Goal: Information Seeking & Learning: Check status

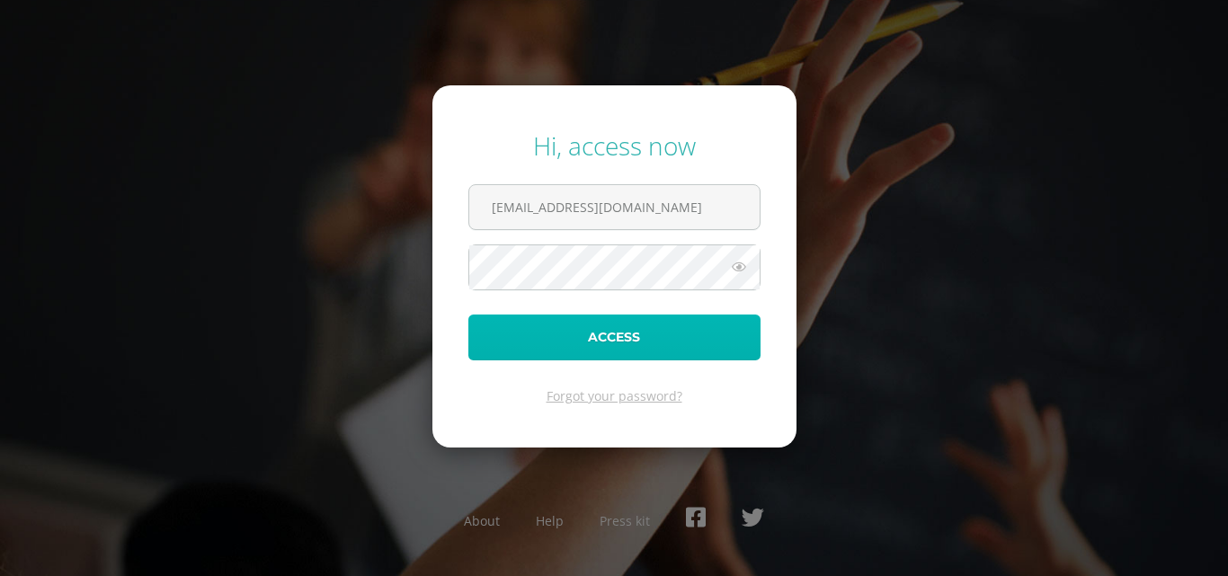
click at [605, 339] on button "Access" at bounding box center [614, 338] width 292 height 46
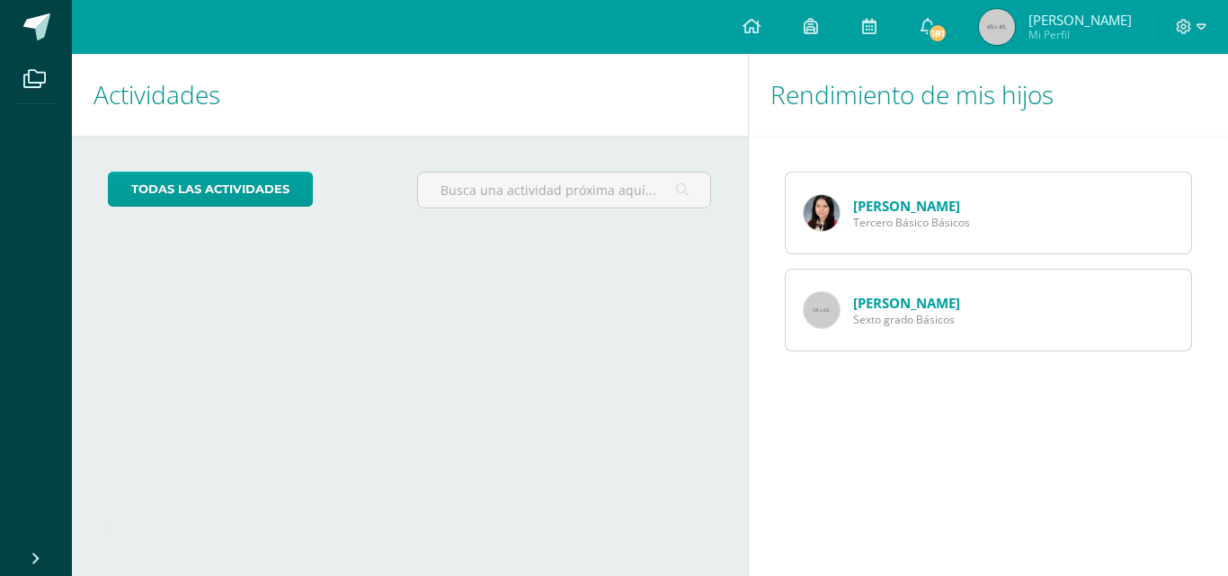
click at [250, 171] on div "todas las Actividades No tienes actividades Échale un vistazo a los demás perío…" at bounding box center [410, 197] width 676 height 123
click at [890, 305] on link "[PERSON_NAME]" at bounding box center [906, 303] width 107 height 18
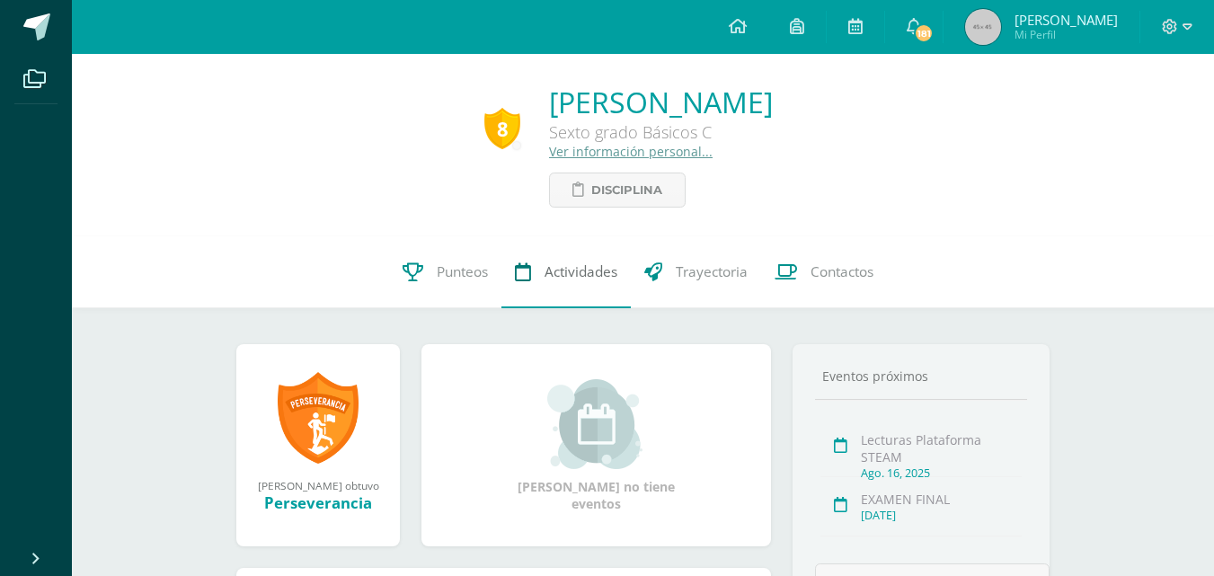
click at [587, 273] on span "Actividades" at bounding box center [581, 271] width 73 height 19
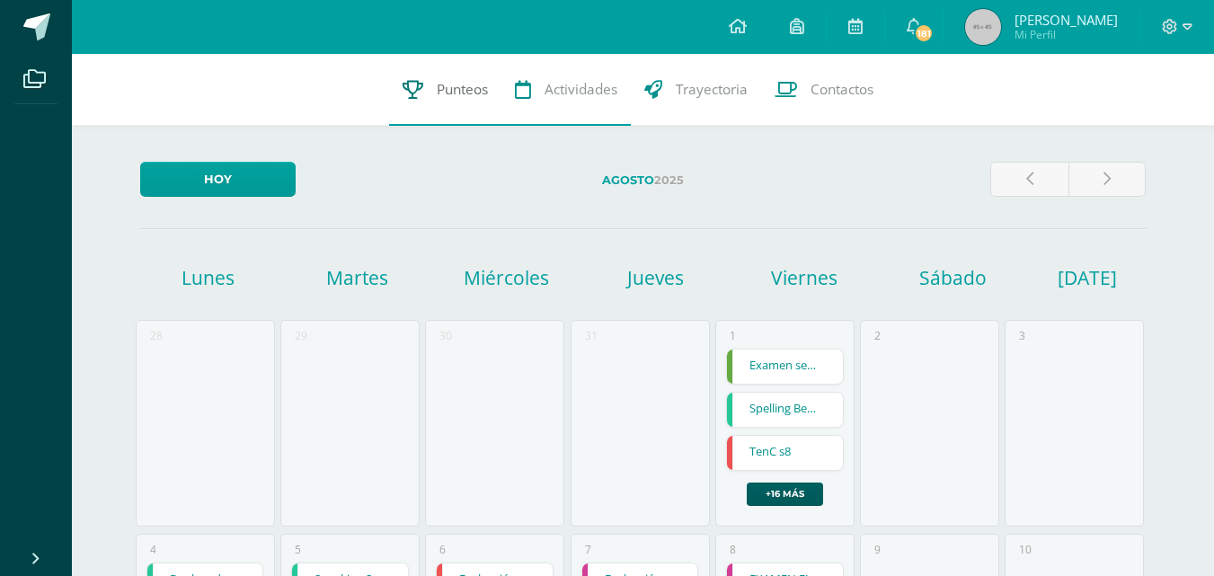
click at [461, 84] on span "Punteos" at bounding box center [462, 89] width 51 height 19
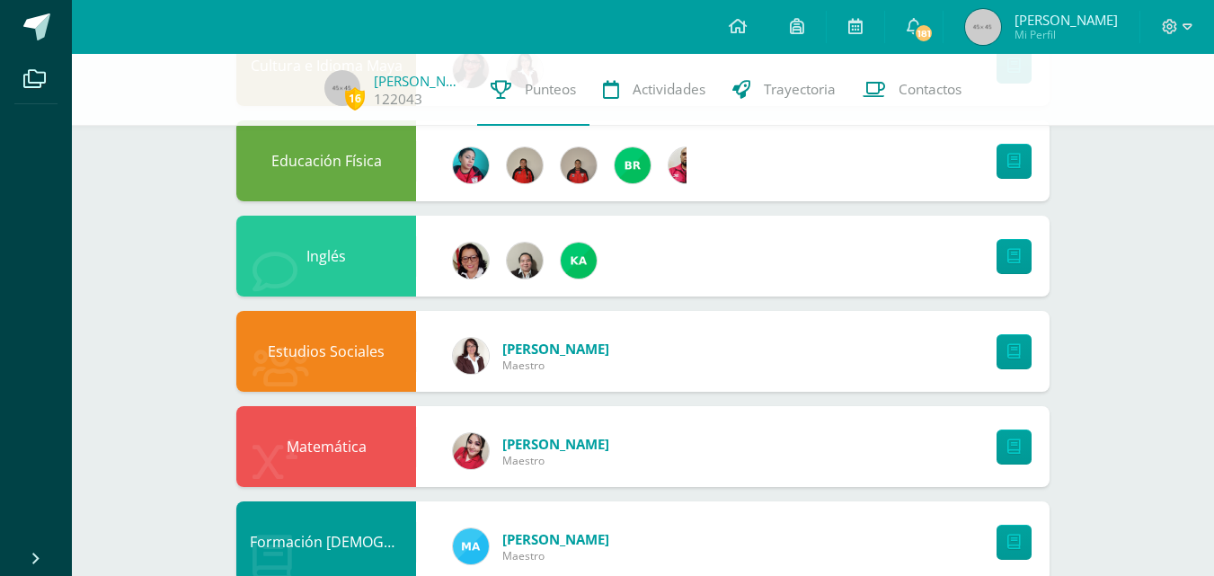
scroll to position [360, 0]
